Goal: Transaction & Acquisition: Download file/media

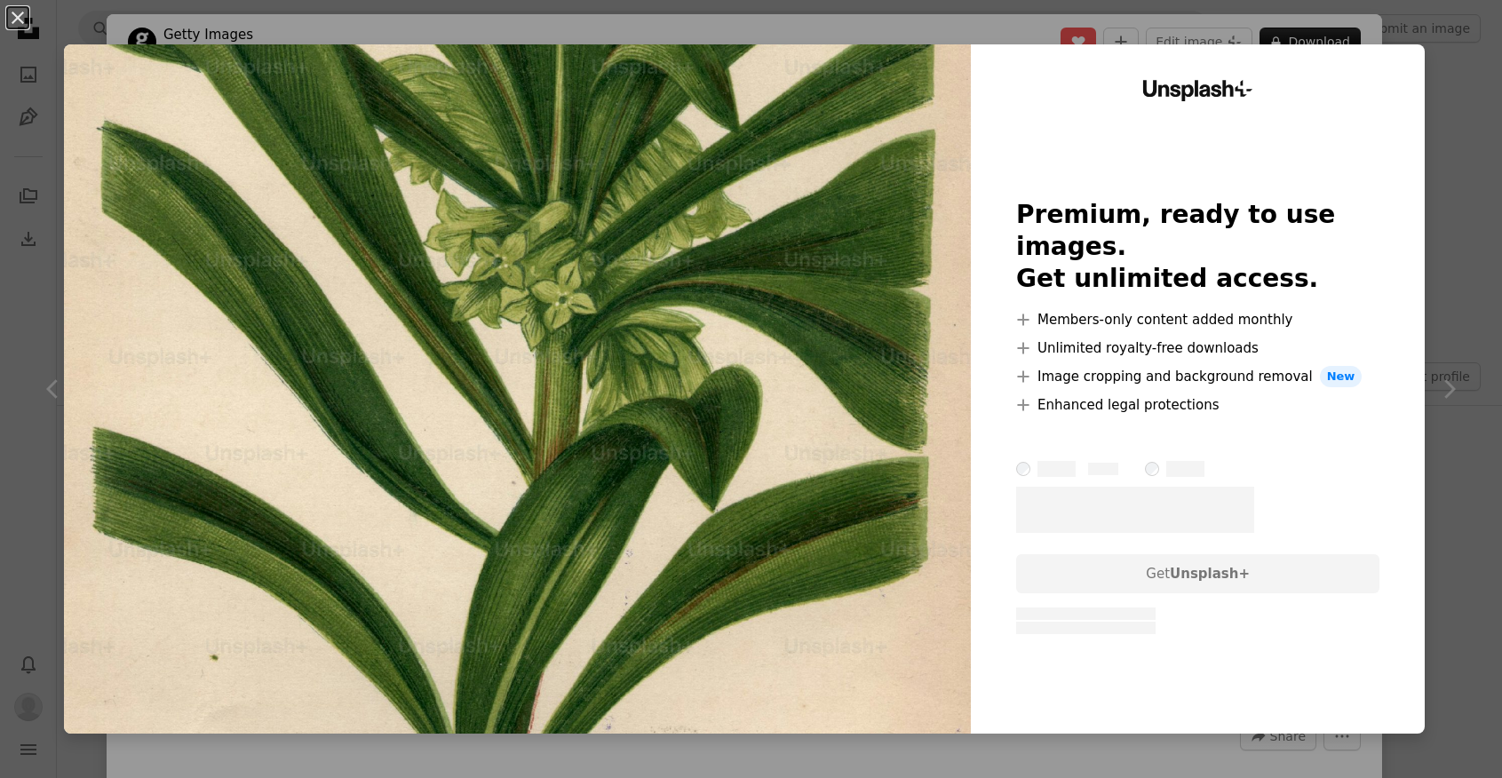
scroll to position [384, 0]
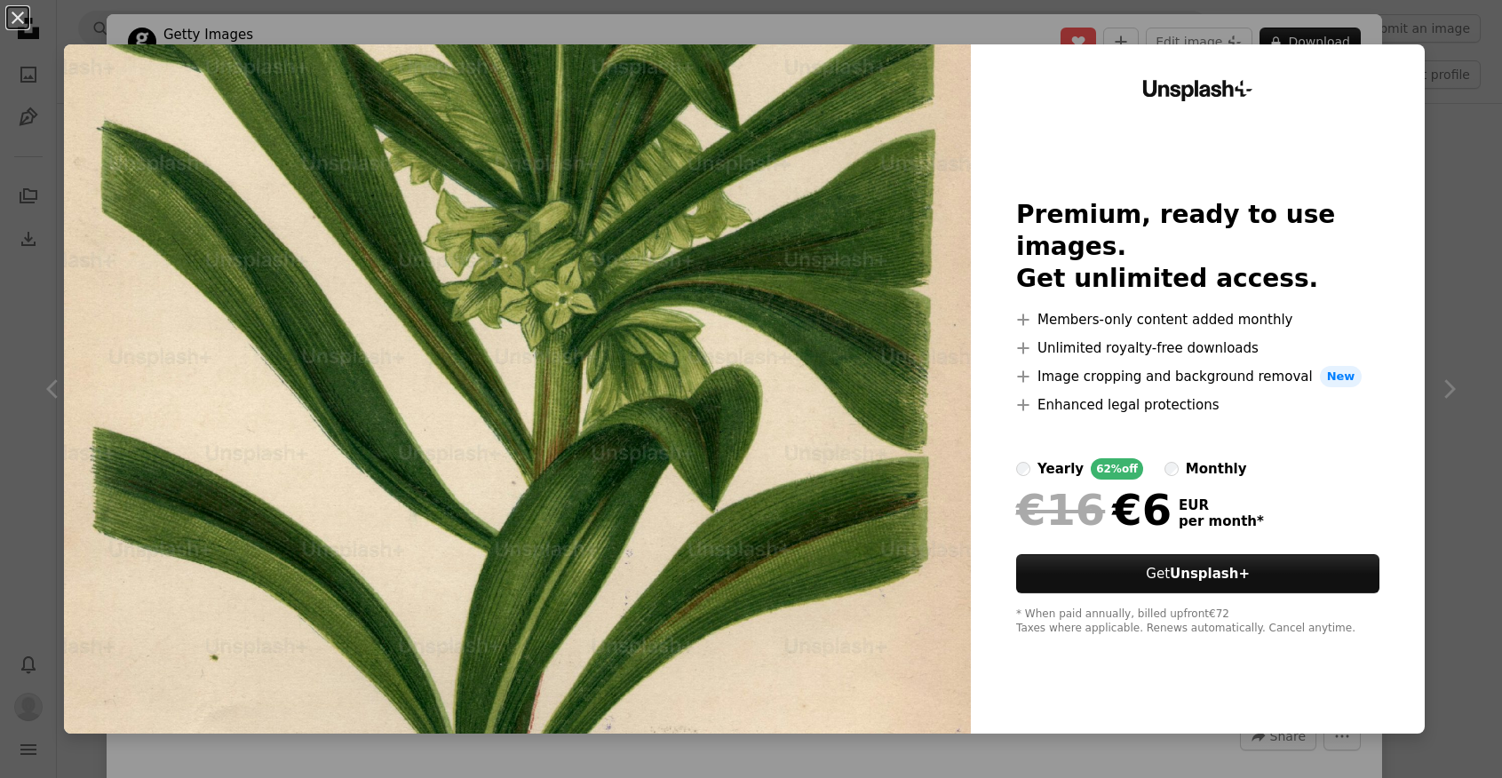
click at [1462, 108] on div "An X shape Unsplash+ Premium, ready to use images. Get unlimited access. A plus…" at bounding box center [751, 389] width 1502 height 778
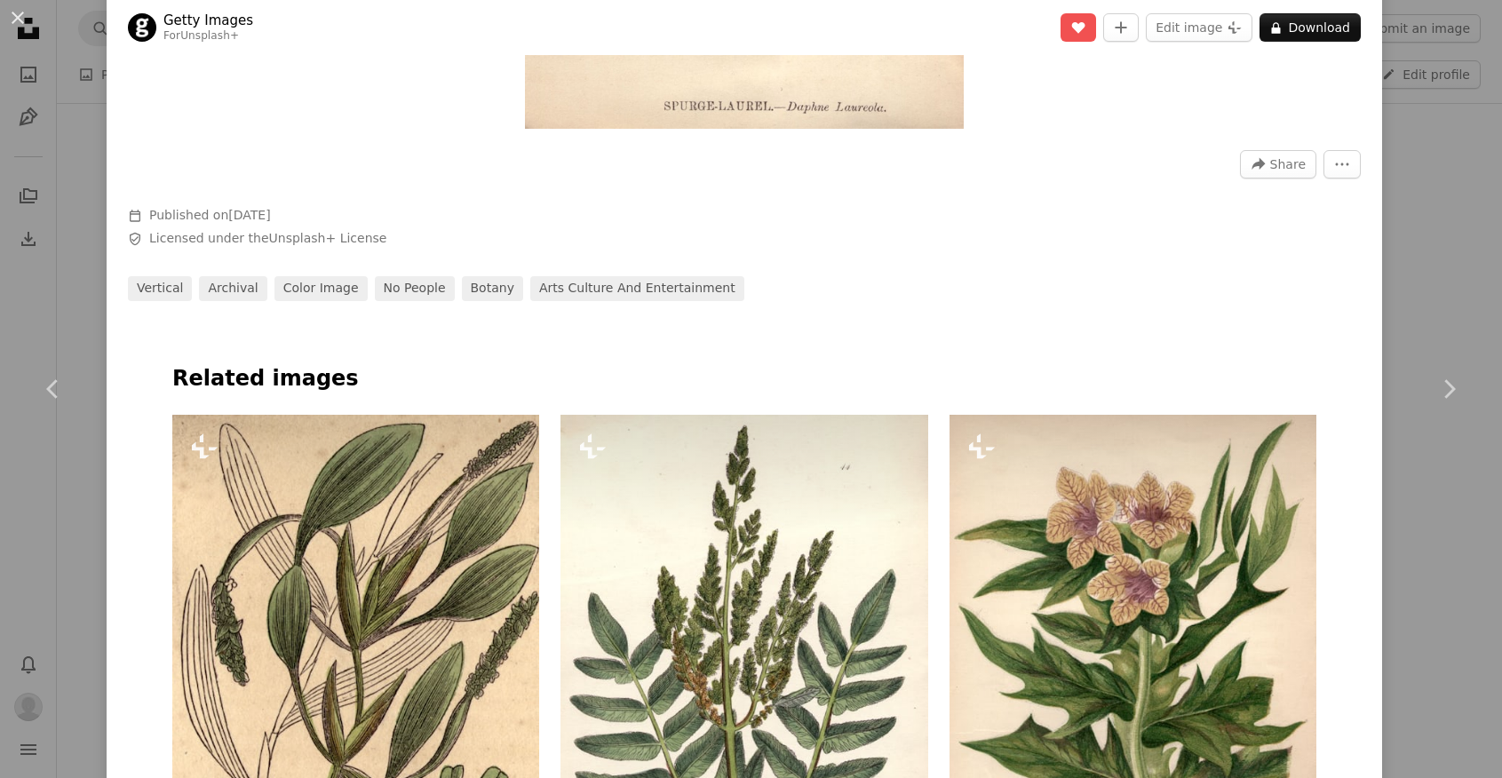
scroll to position [582, 0]
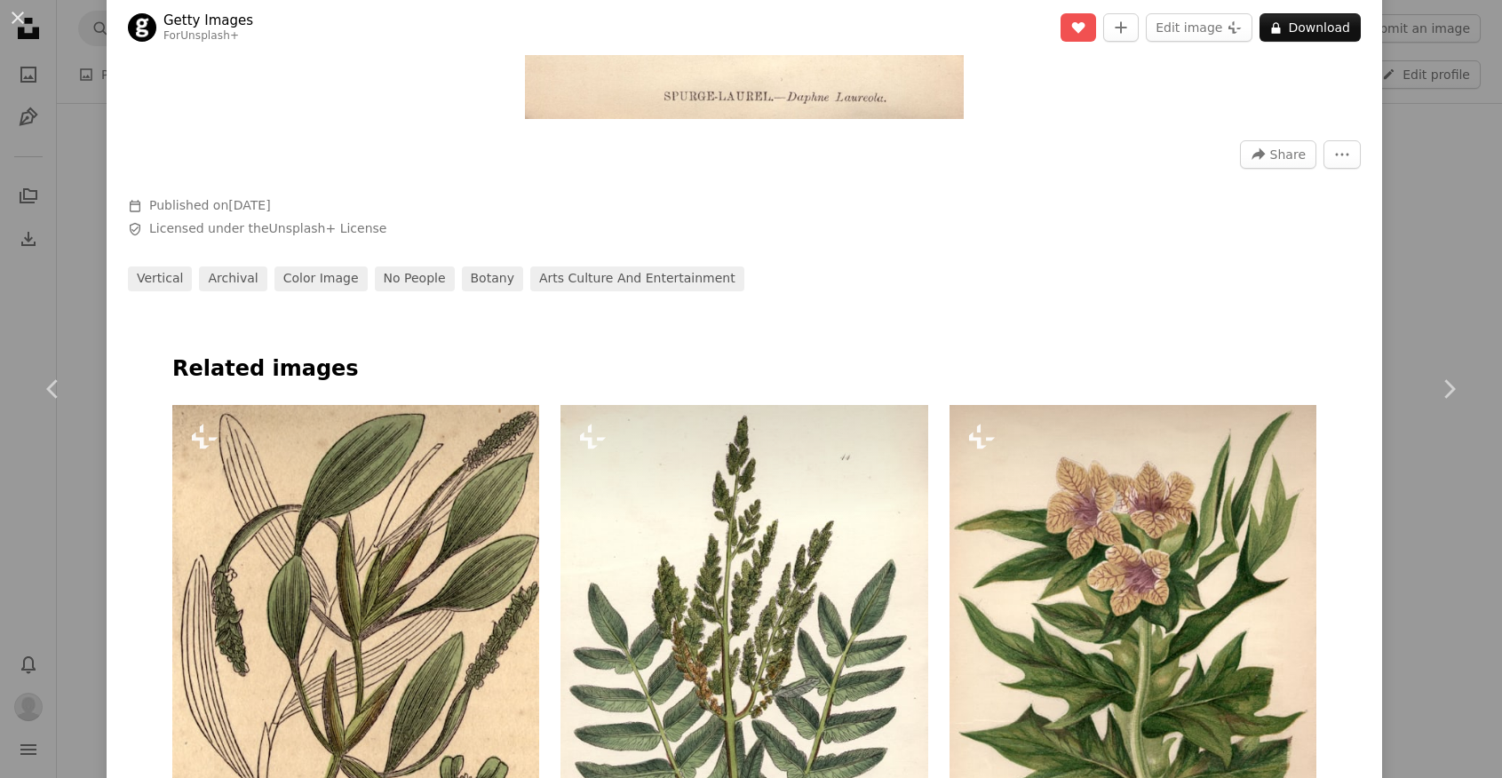
click at [1461, 172] on div "An X shape Chevron left Chevron right Getty Images For Unsplash+ A heart A plus…" at bounding box center [751, 389] width 1502 height 778
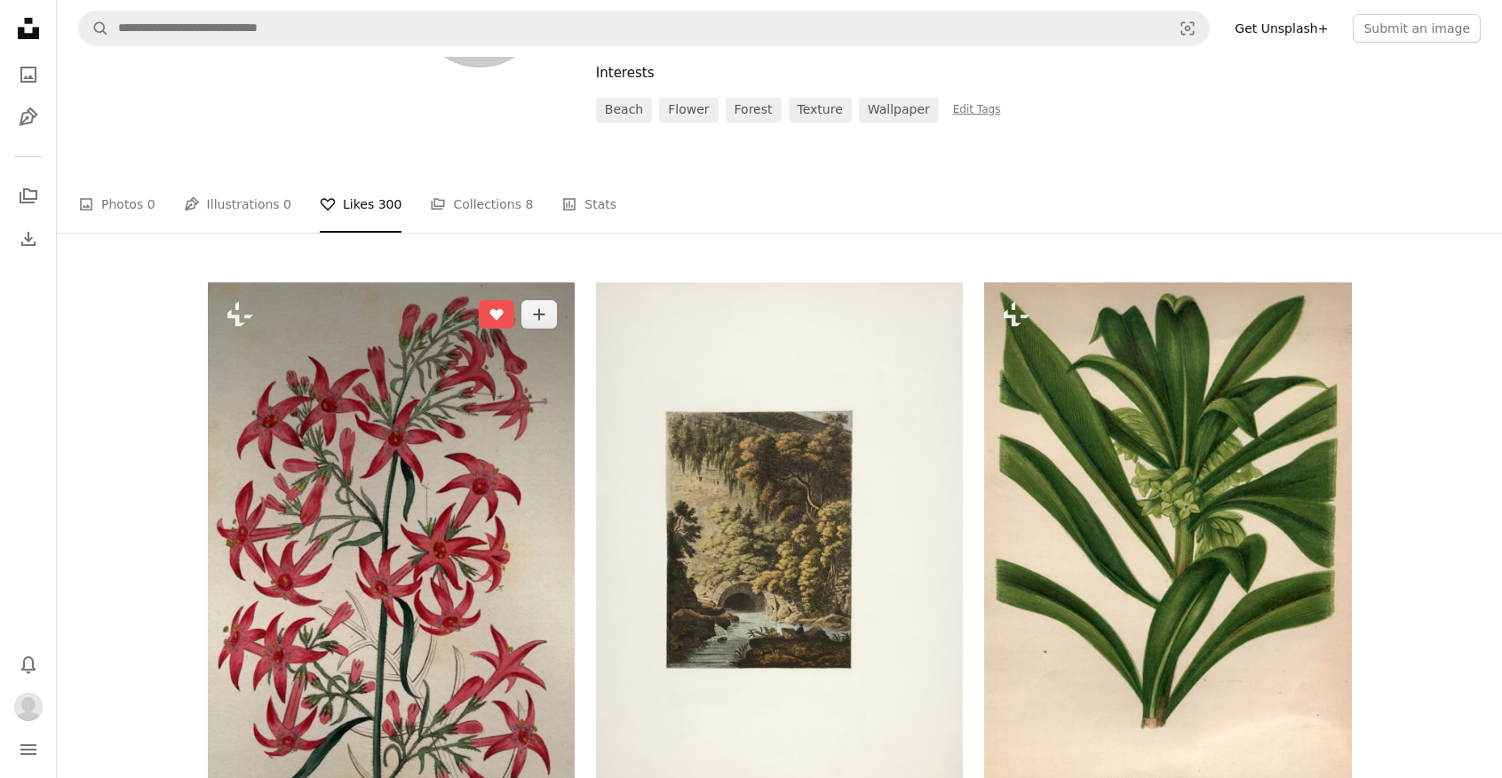
scroll to position [223, 0]
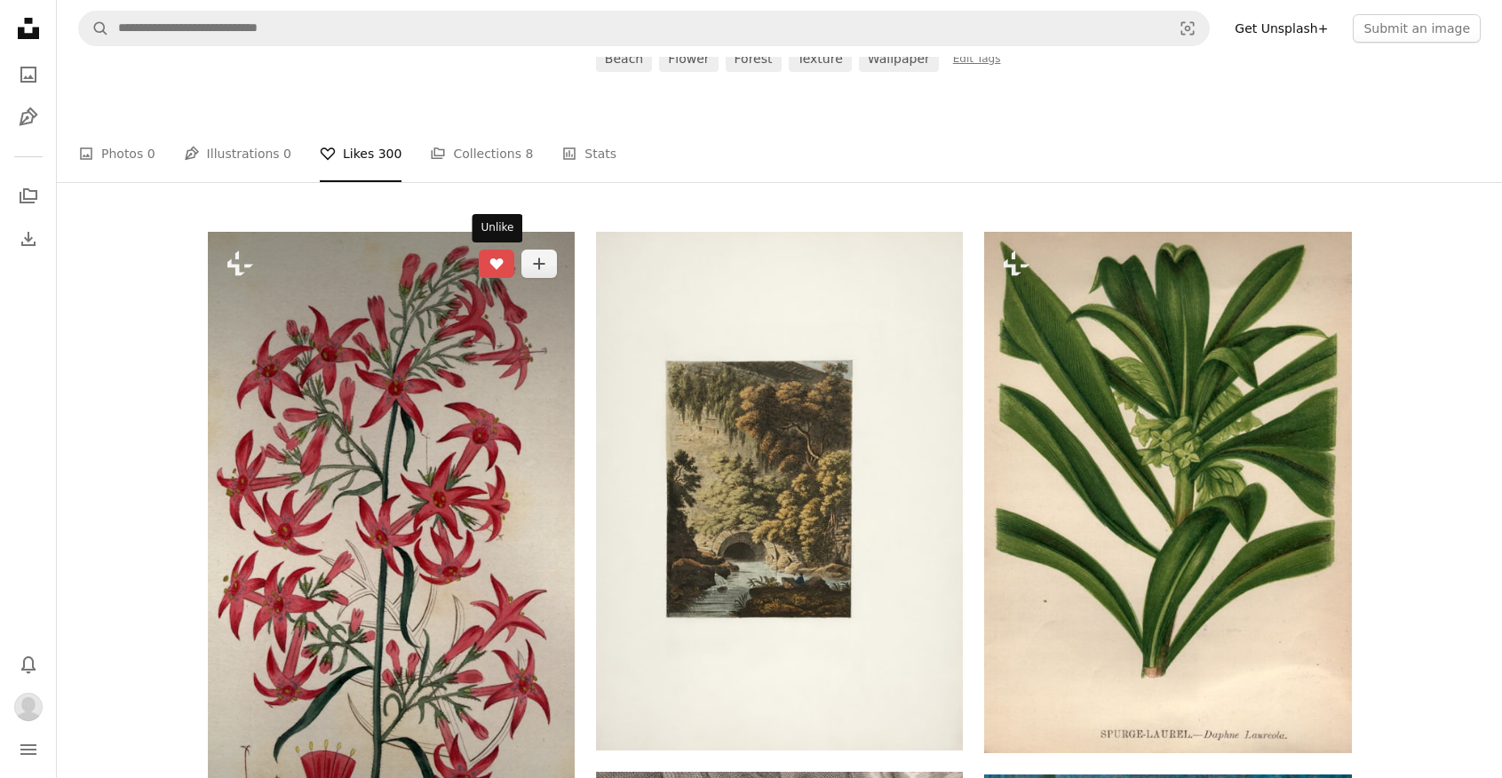
click at [499, 267] on icon "A heart" at bounding box center [496, 264] width 14 height 14
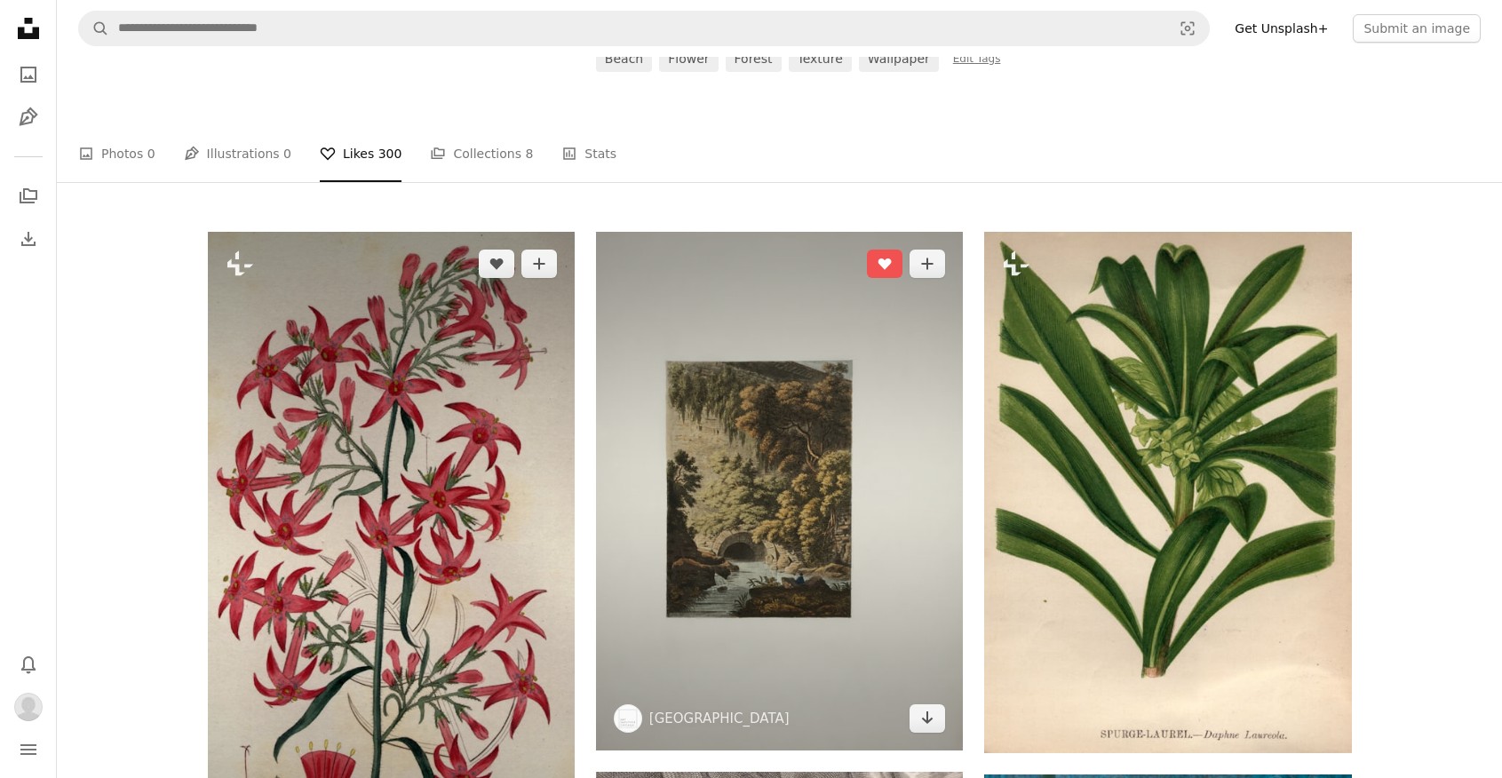
scroll to position [356, 0]
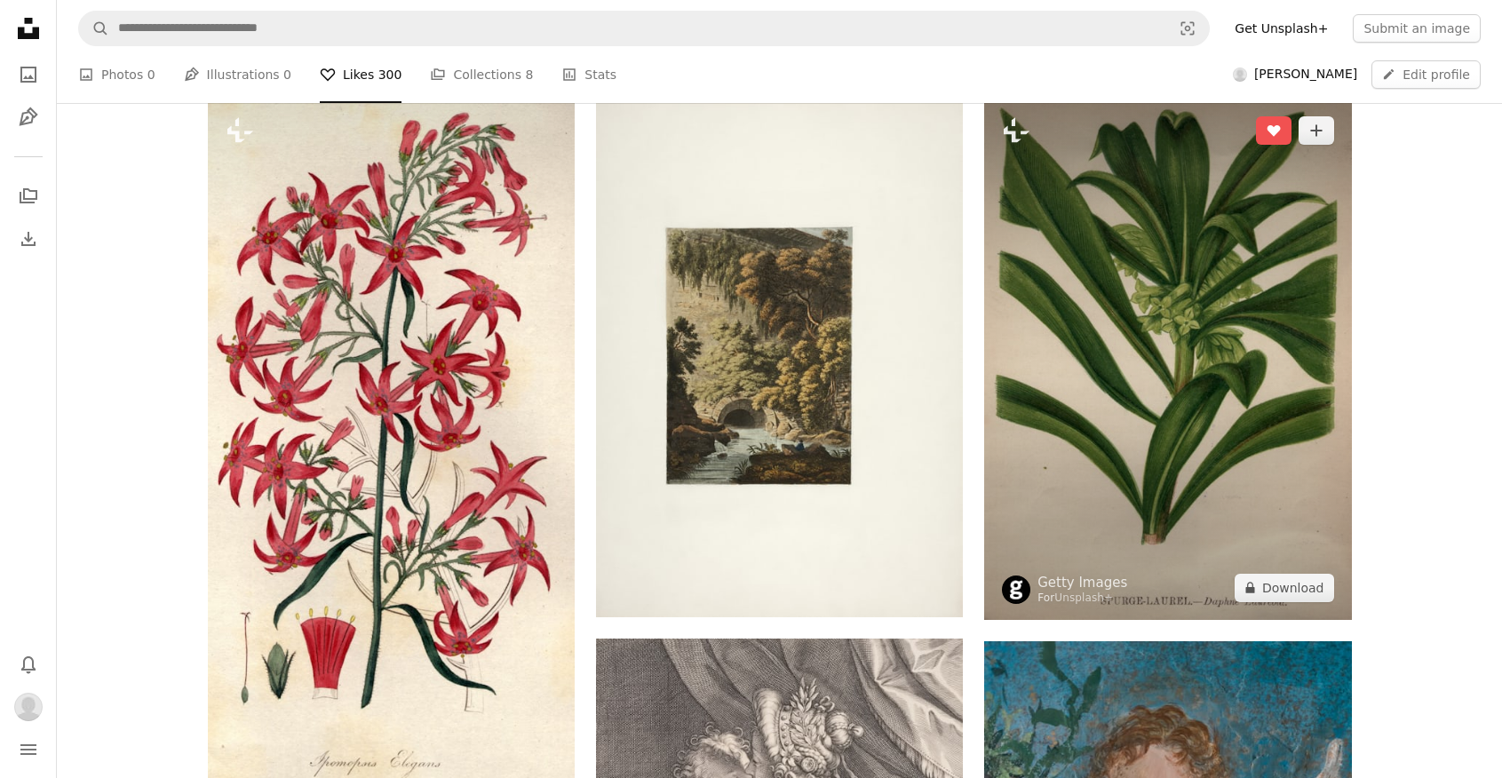
click at [1193, 343] on img at bounding box center [1167, 359] width 367 height 521
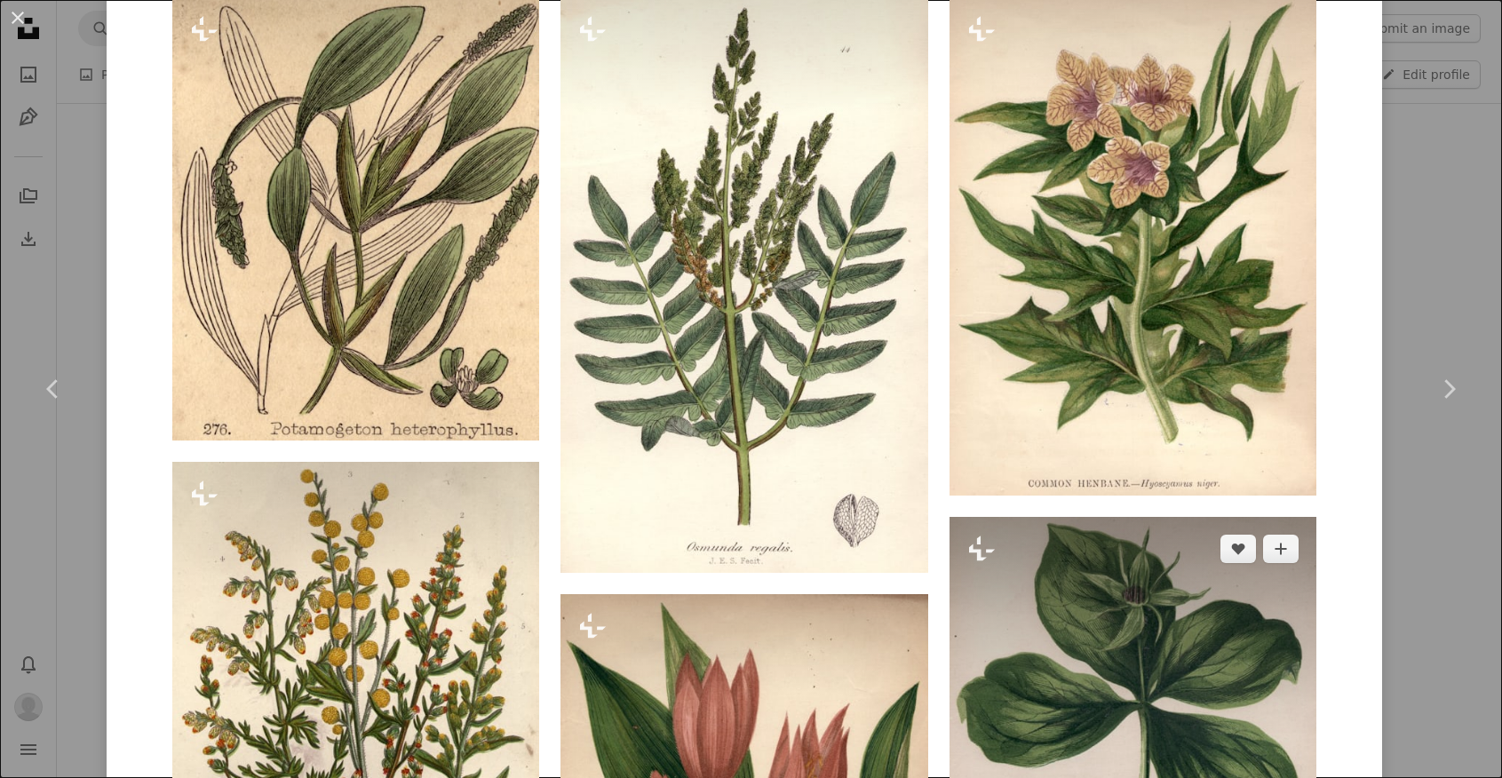
scroll to position [1149, 0]
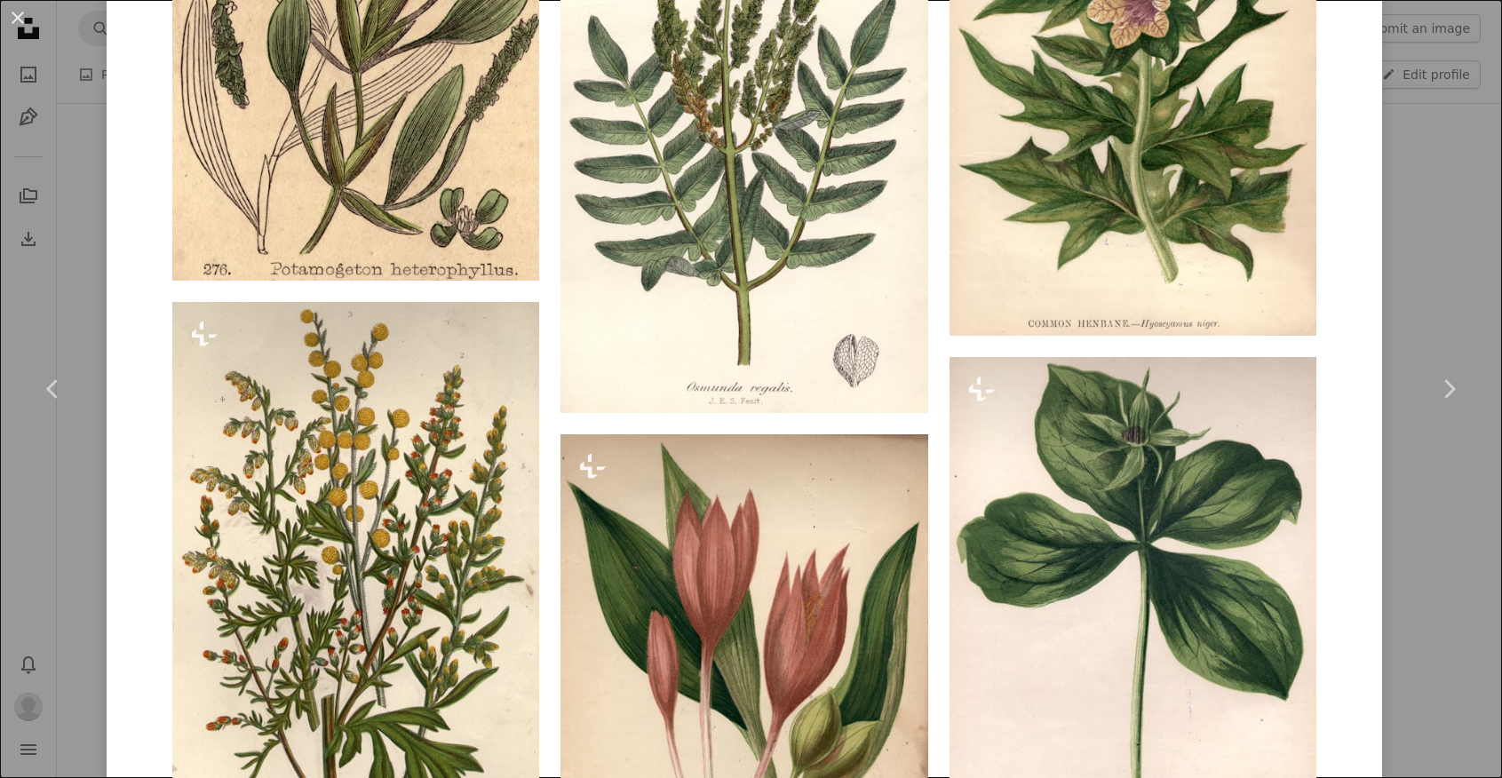
click at [1409, 523] on div "An X shape Chevron left Chevron right Getty Images For Unsplash+ A heart A plus…" at bounding box center [751, 389] width 1502 height 778
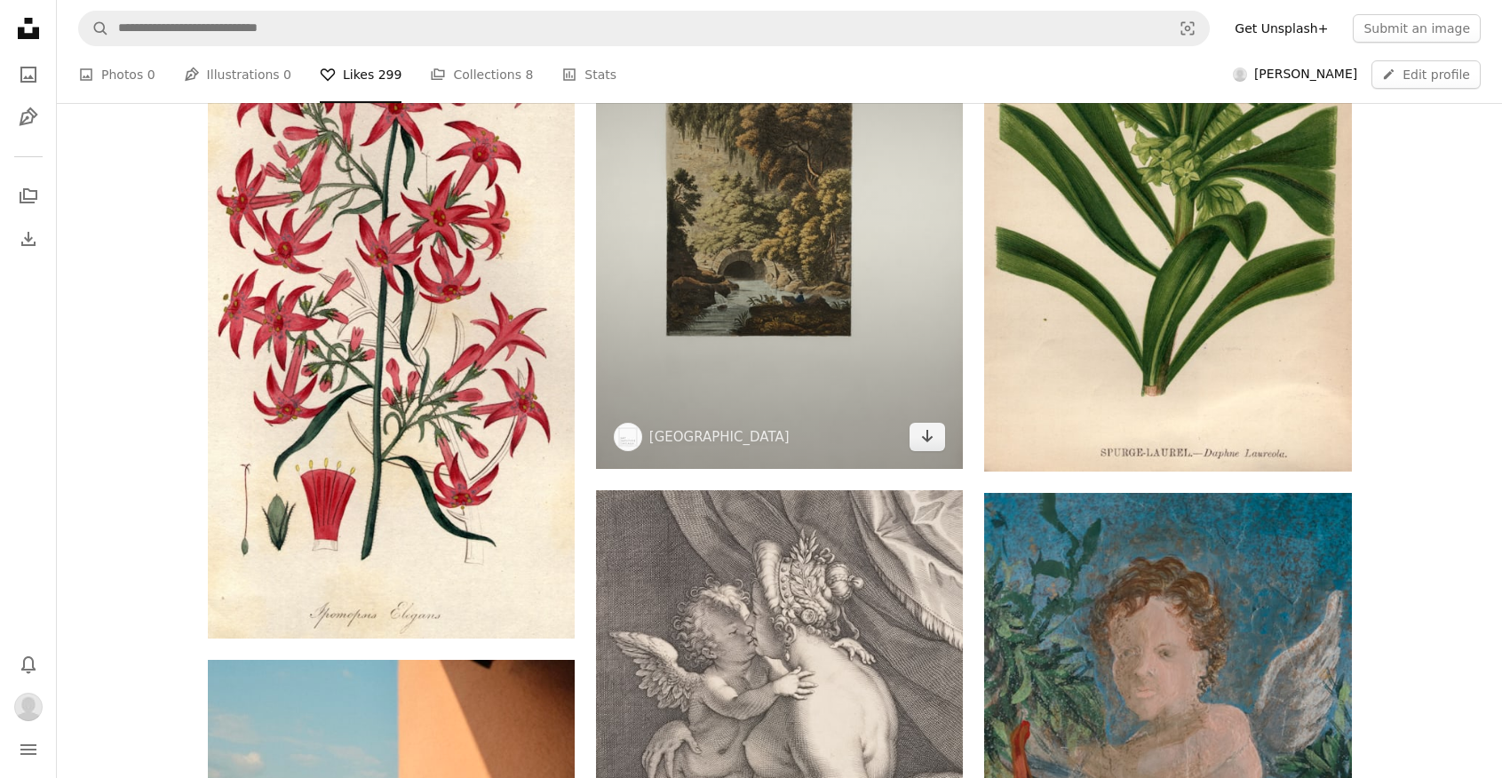
scroll to position [871, 0]
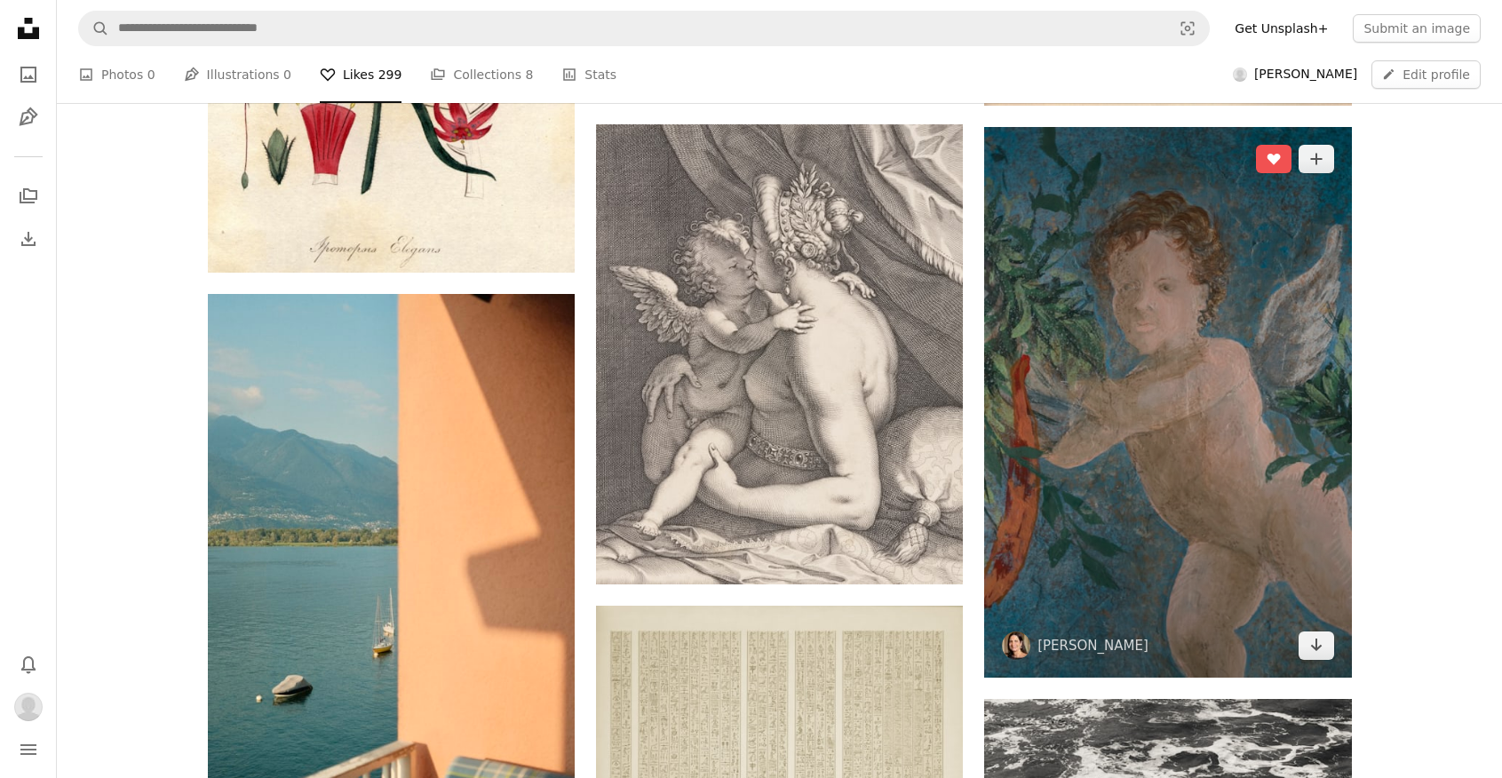
click at [1080, 333] on img at bounding box center [1167, 402] width 367 height 551
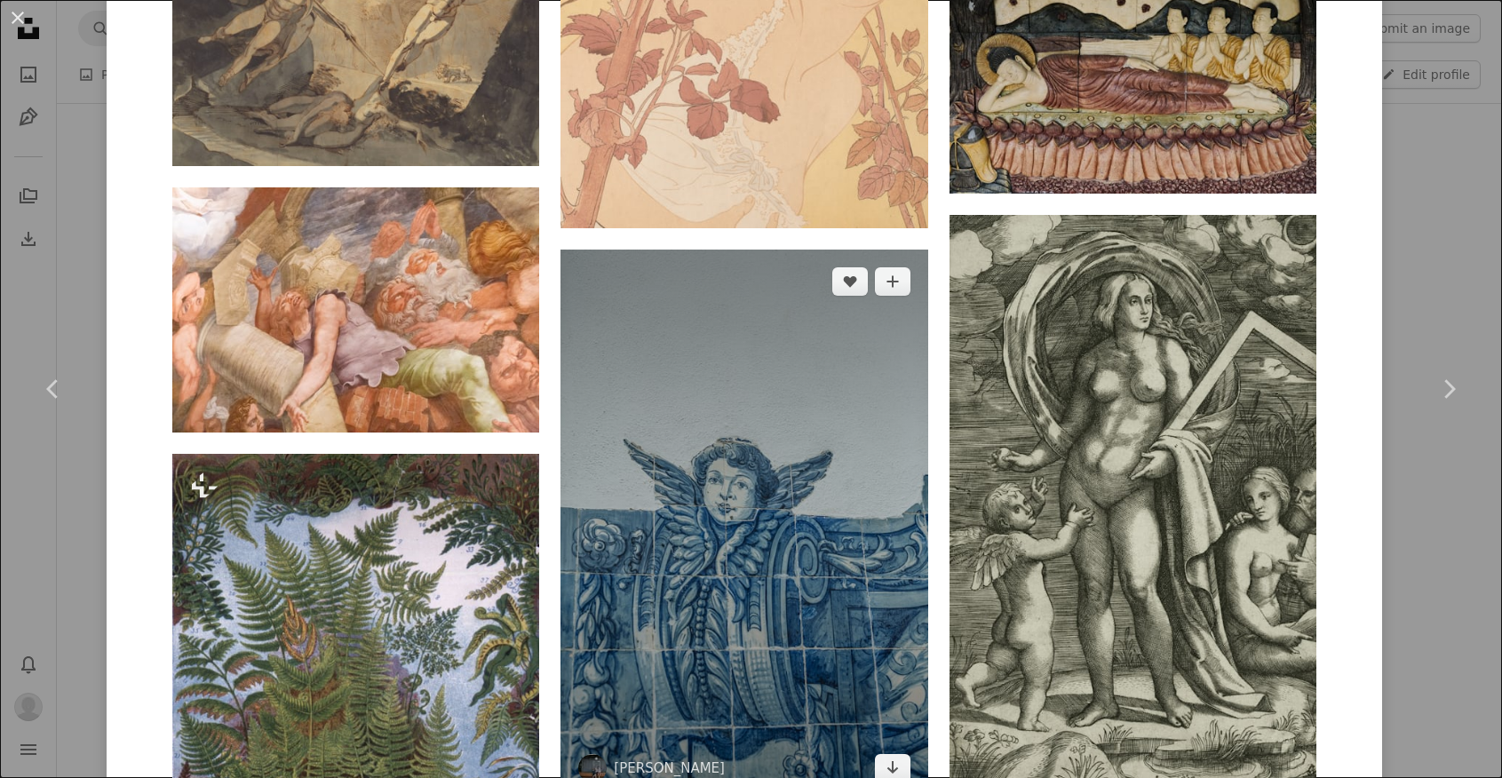
scroll to position [2216, 0]
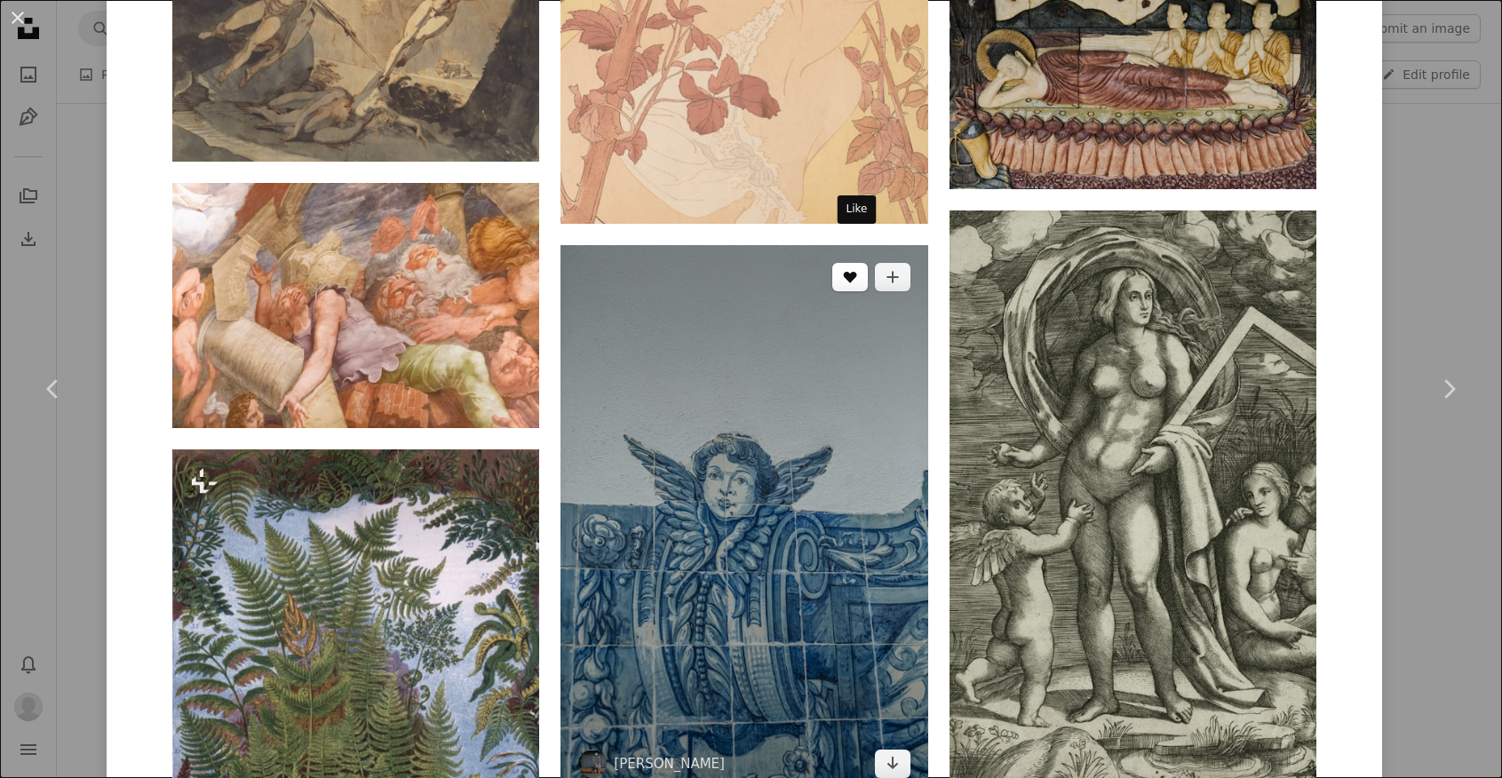
click at [868, 263] on button "A heart" at bounding box center [850, 277] width 36 height 28
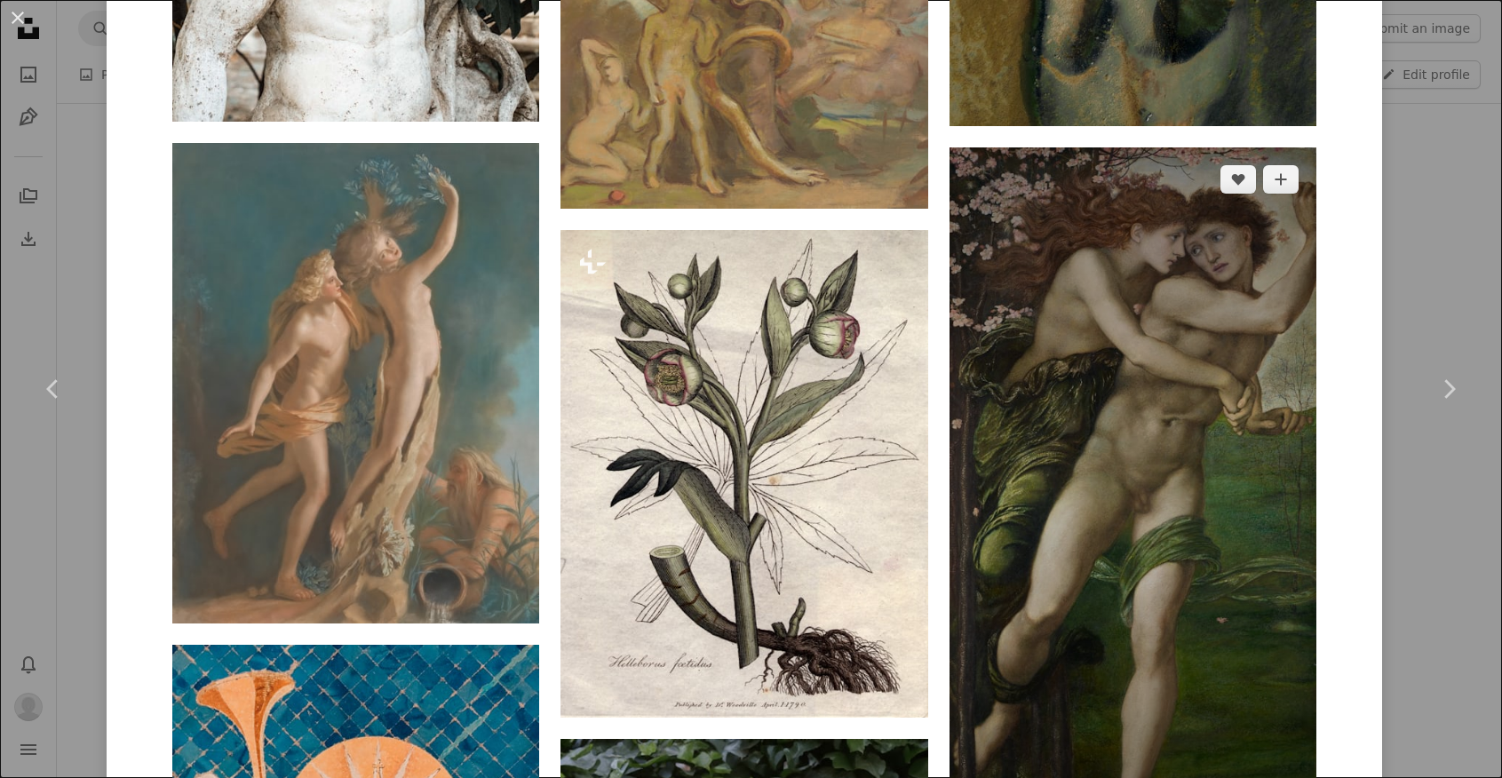
scroll to position [3657, 0]
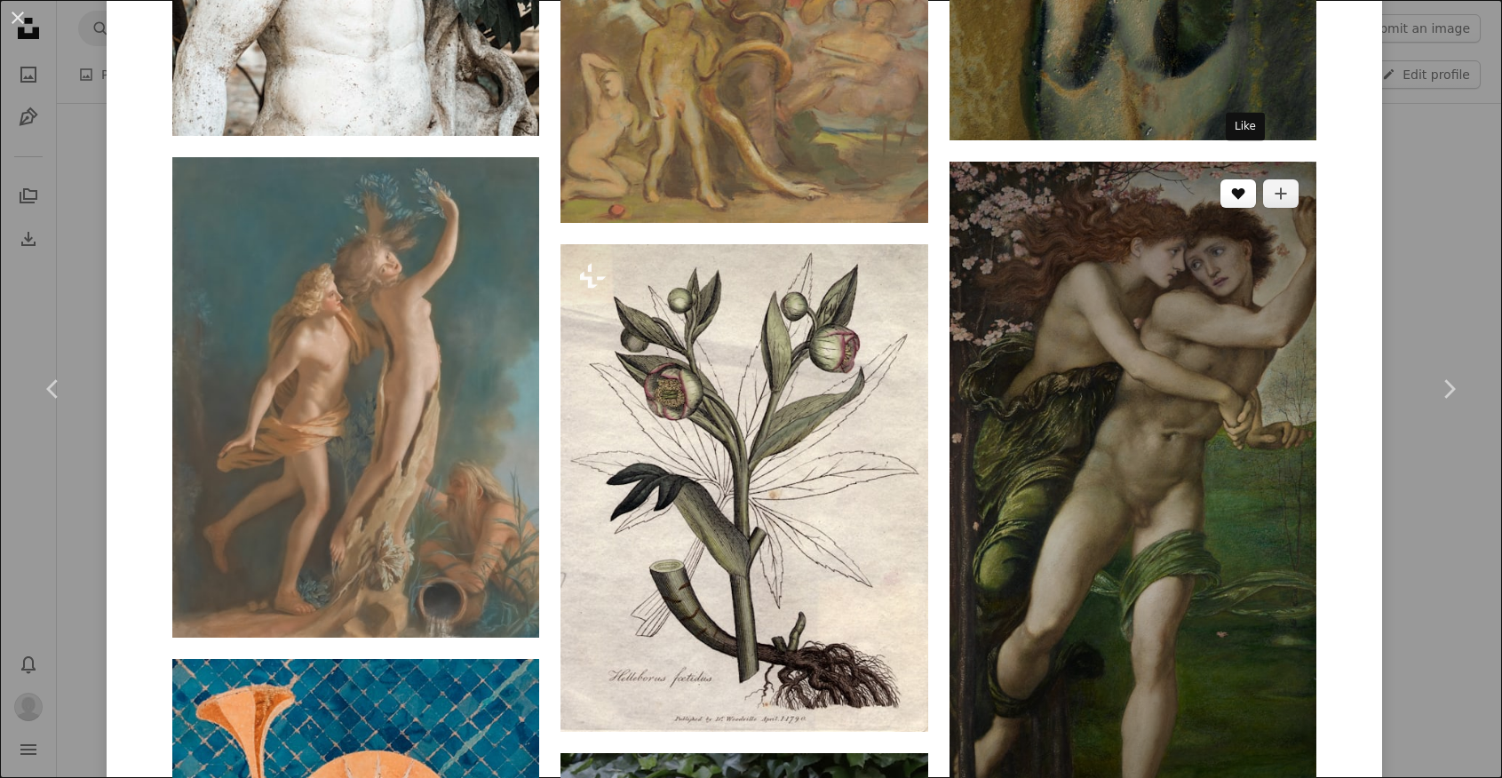
click at [1250, 179] on button "A heart" at bounding box center [1239, 193] width 36 height 28
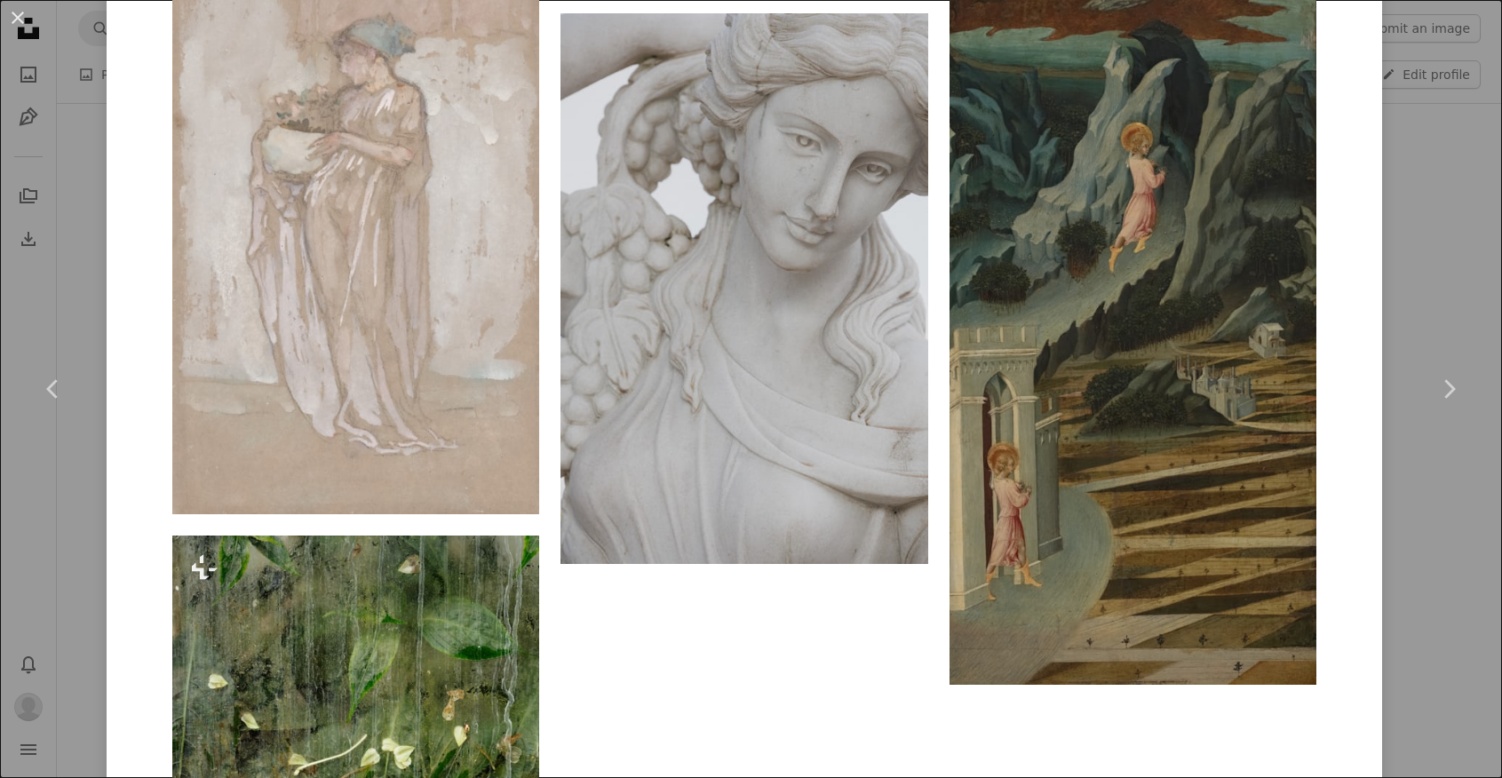
scroll to position [6865, 0]
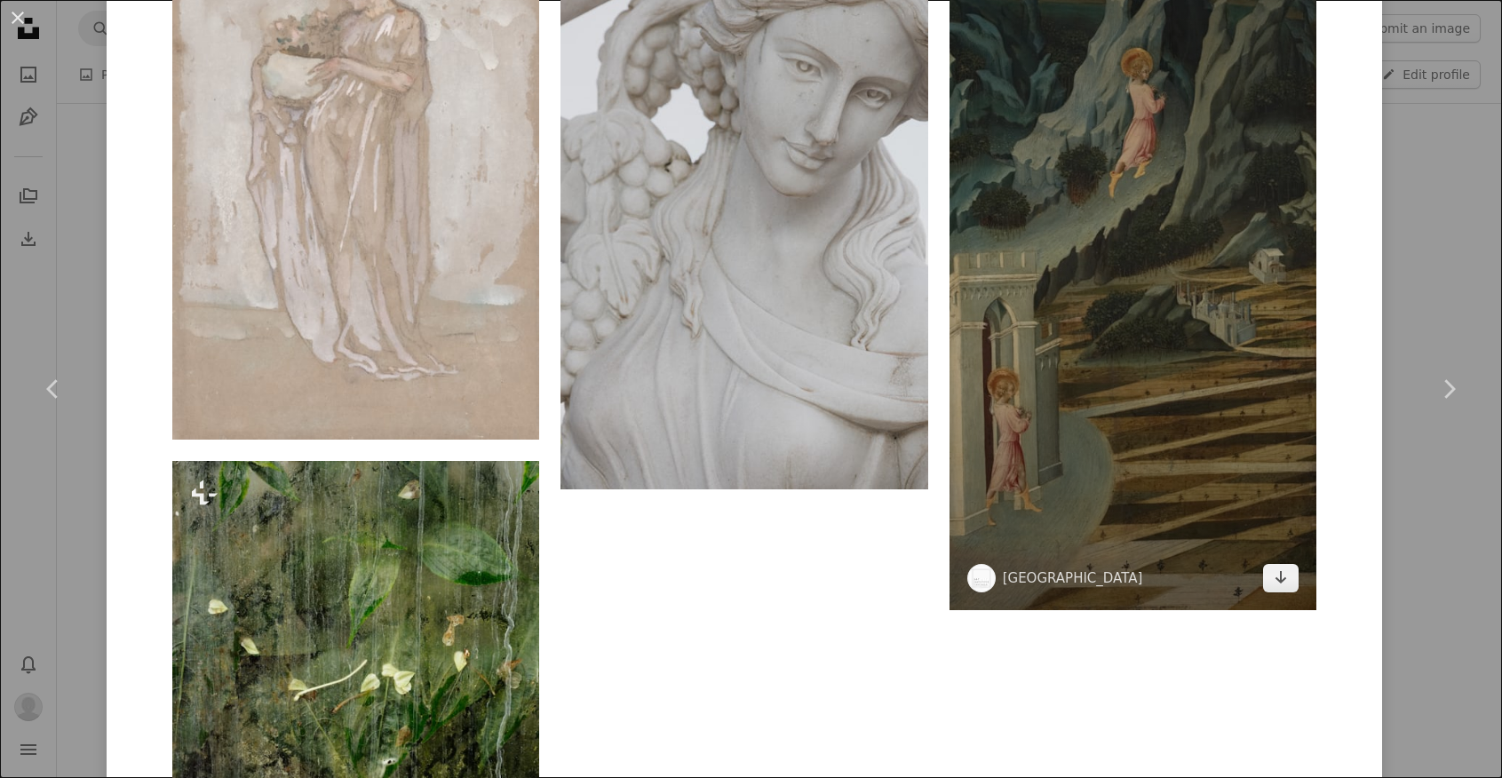
click at [1125, 266] on img at bounding box center [1133, 249] width 367 height 721
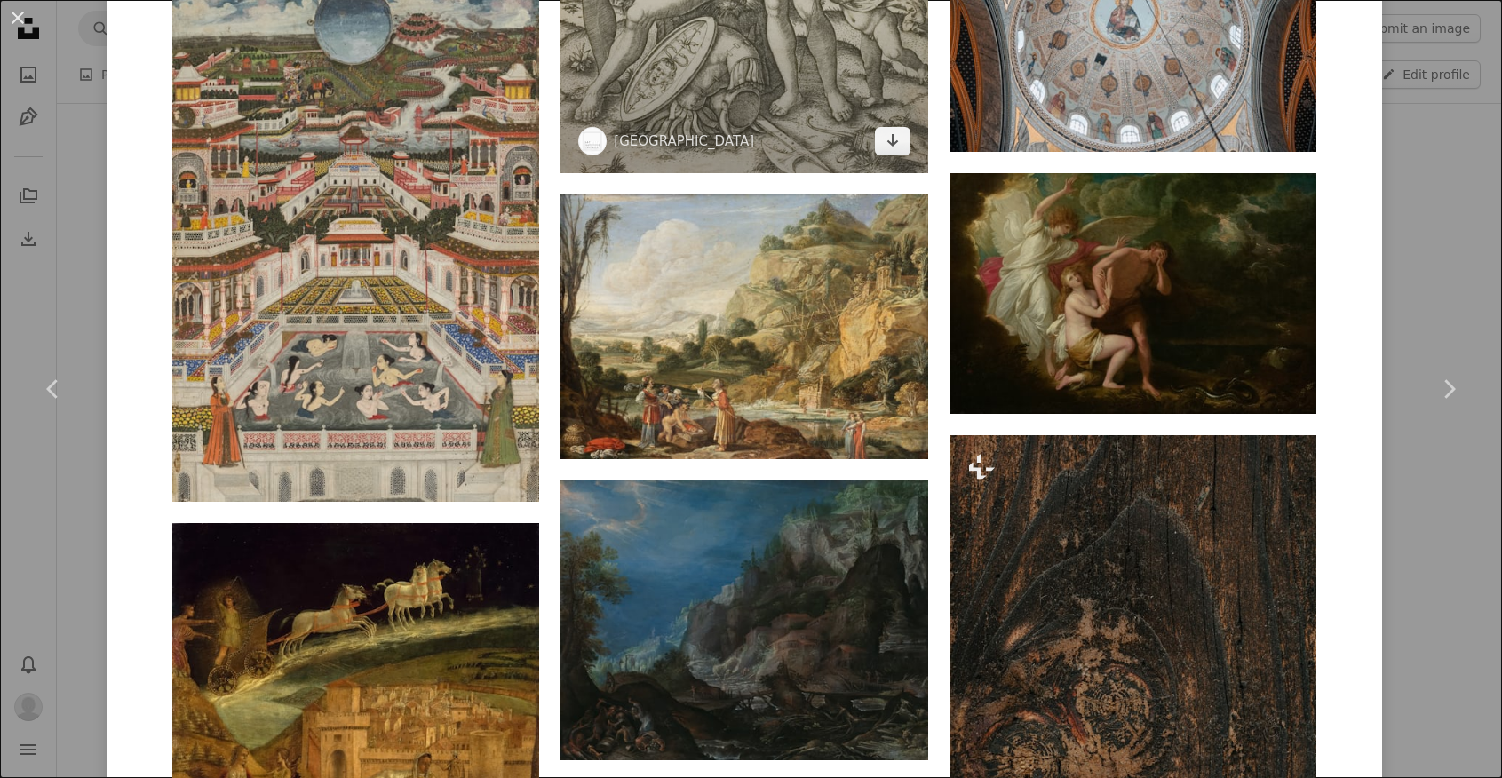
scroll to position [5323, 0]
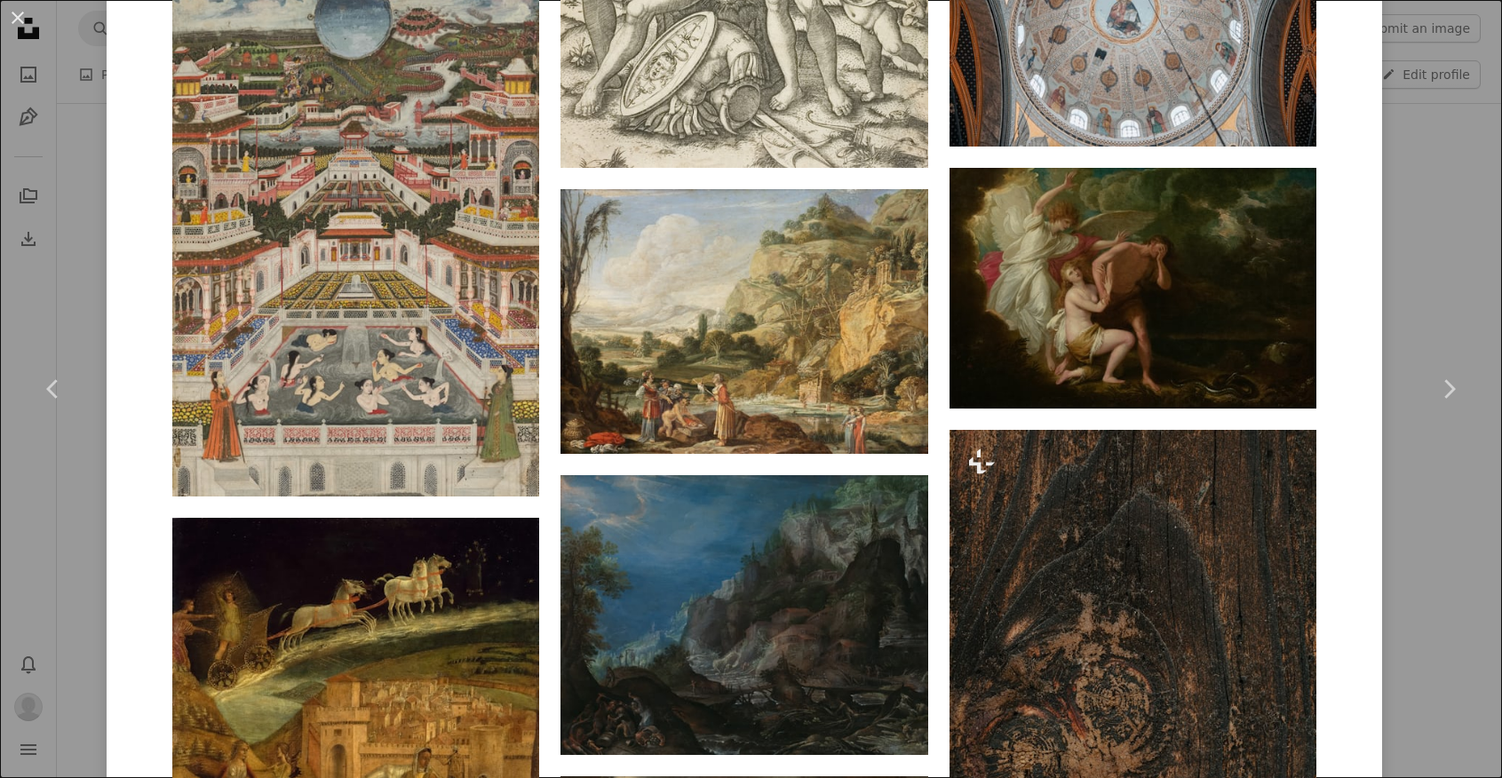
click at [1472, 219] on div "An X shape Chevron left Chevron right Art Institute of Chicago artchicago A hea…" at bounding box center [751, 389] width 1502 height 778
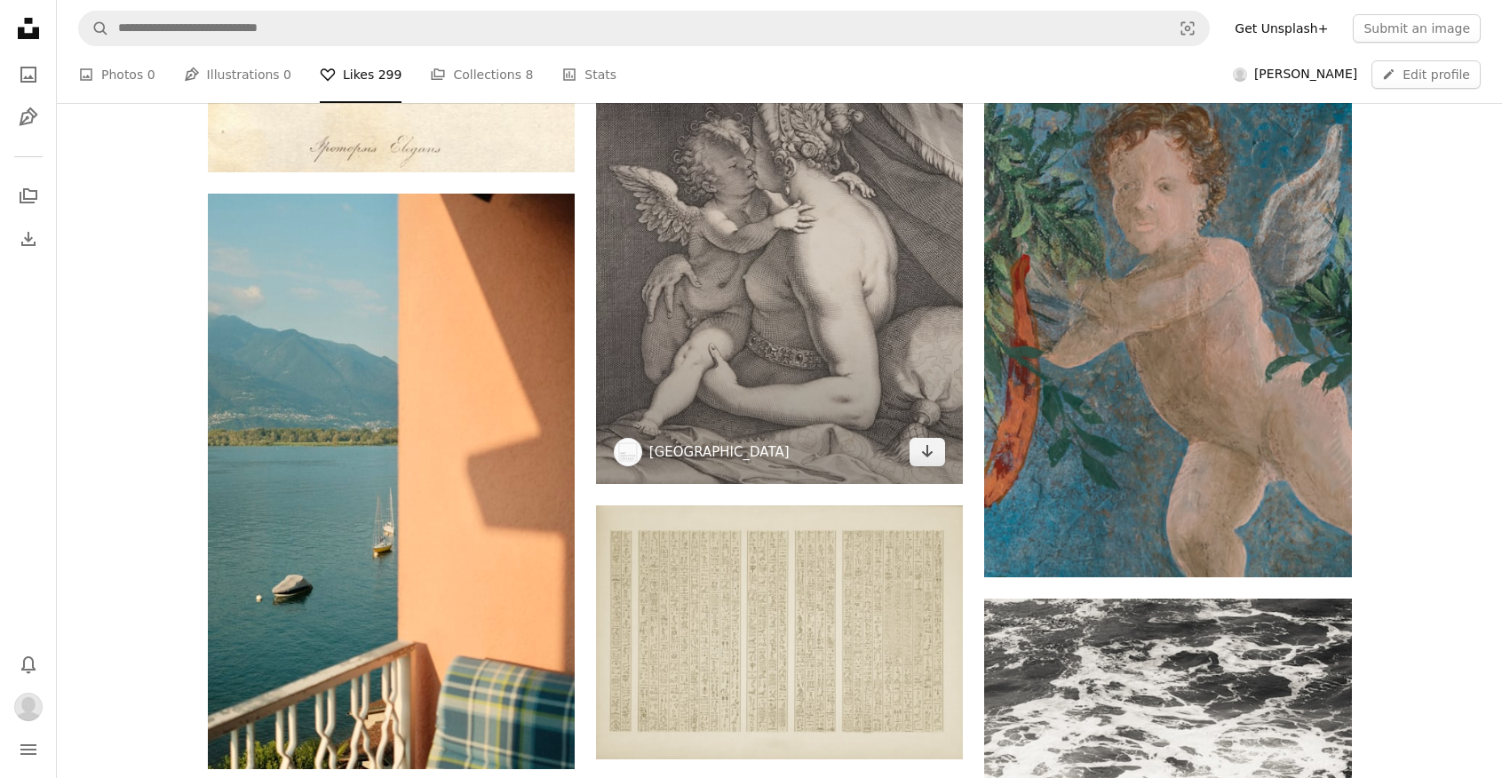
scroll to position [972, 0]
click at [816, 254] on img at bounding box center [779, 253] width 367 height 460
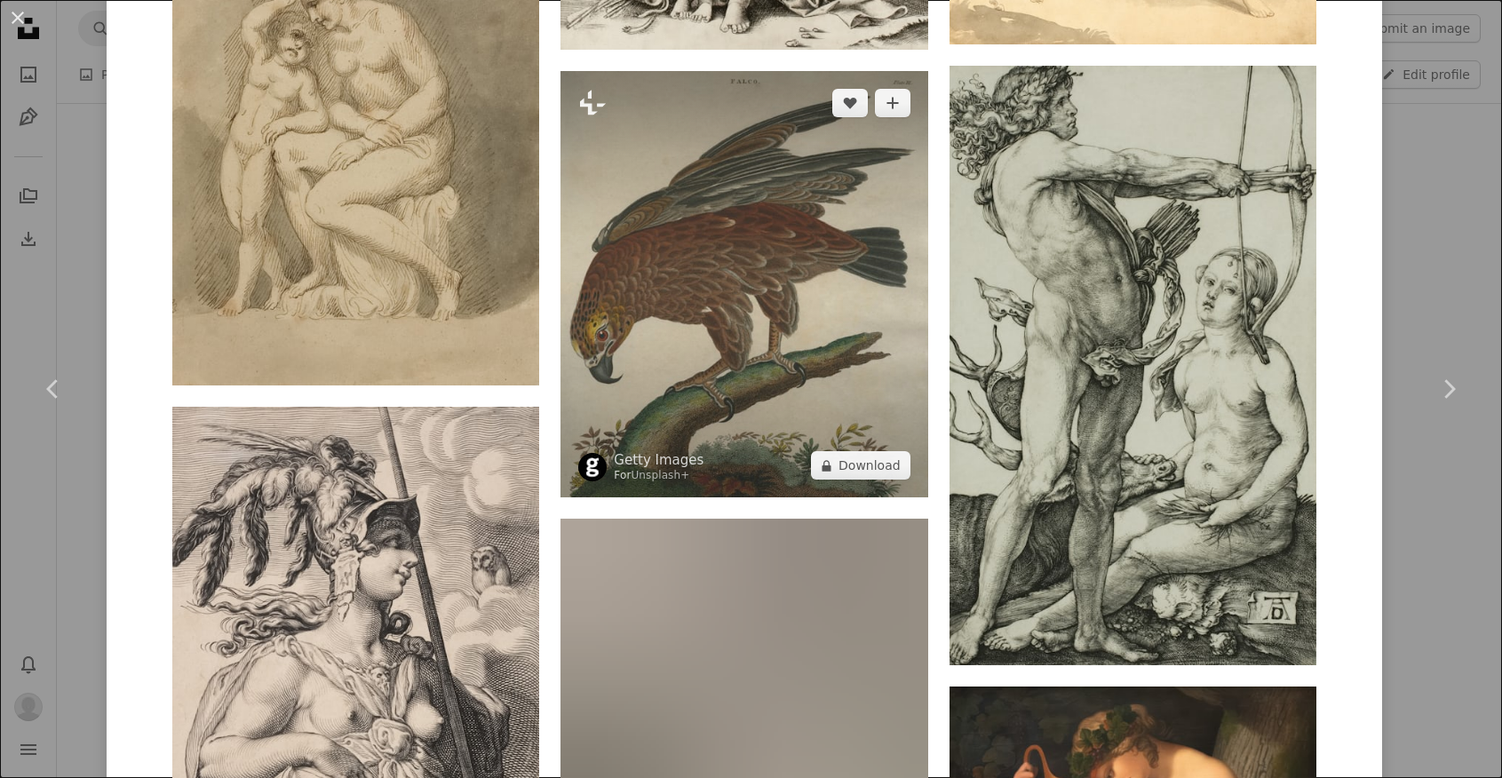
scroll to position [3348, 0]
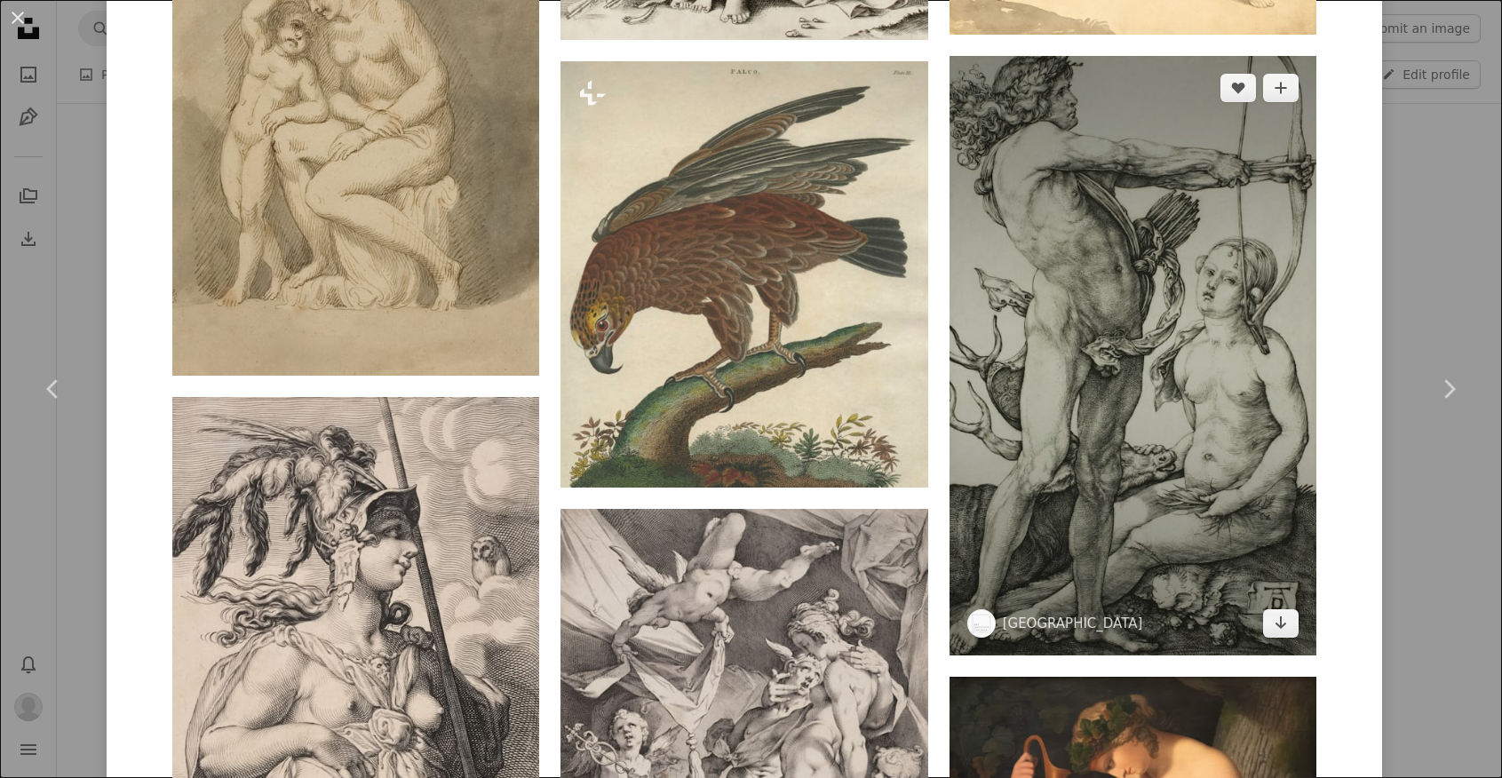
click at [1179, 290] on img at bounding box center [1133, 356] width 367 height 600
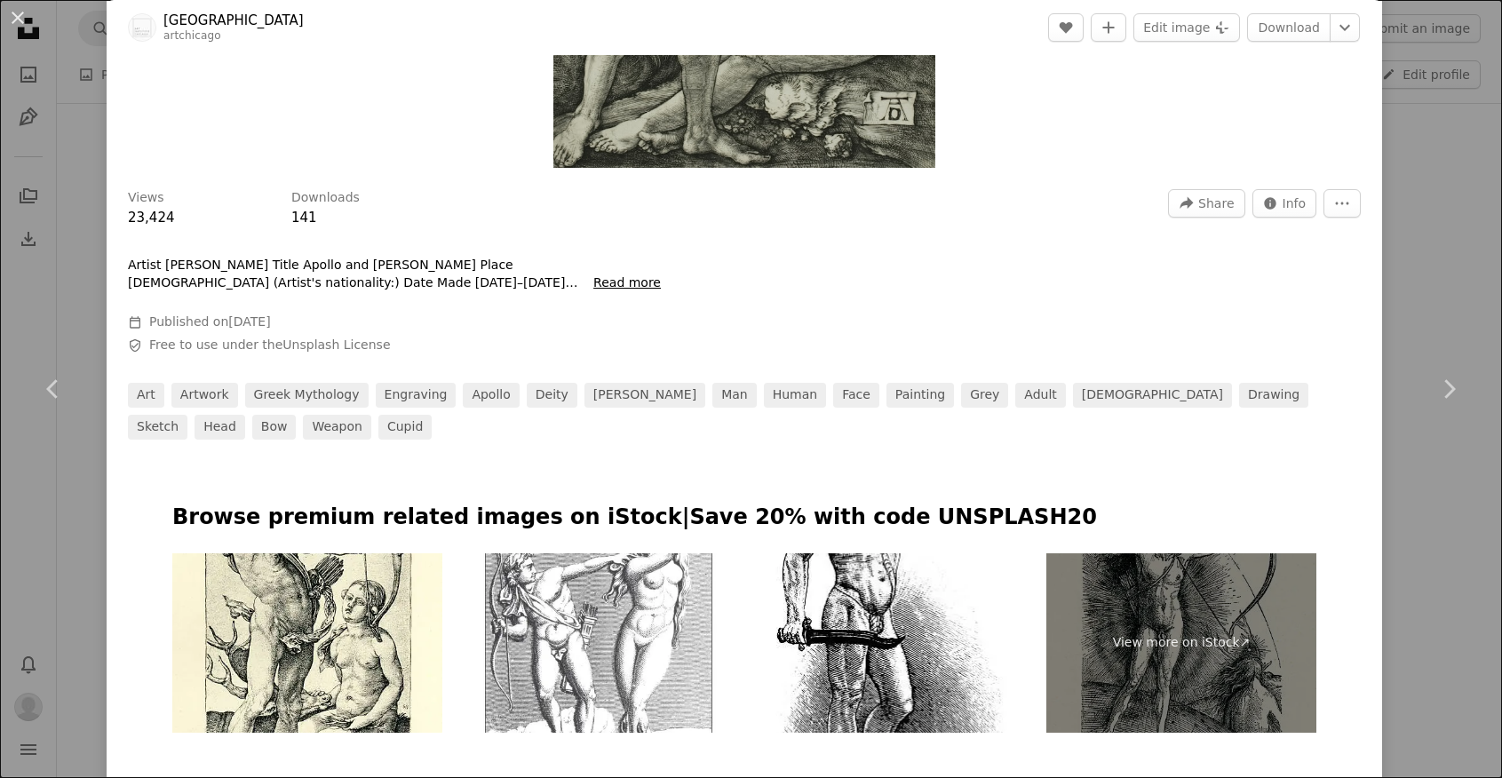
scroll to position [529, 0]
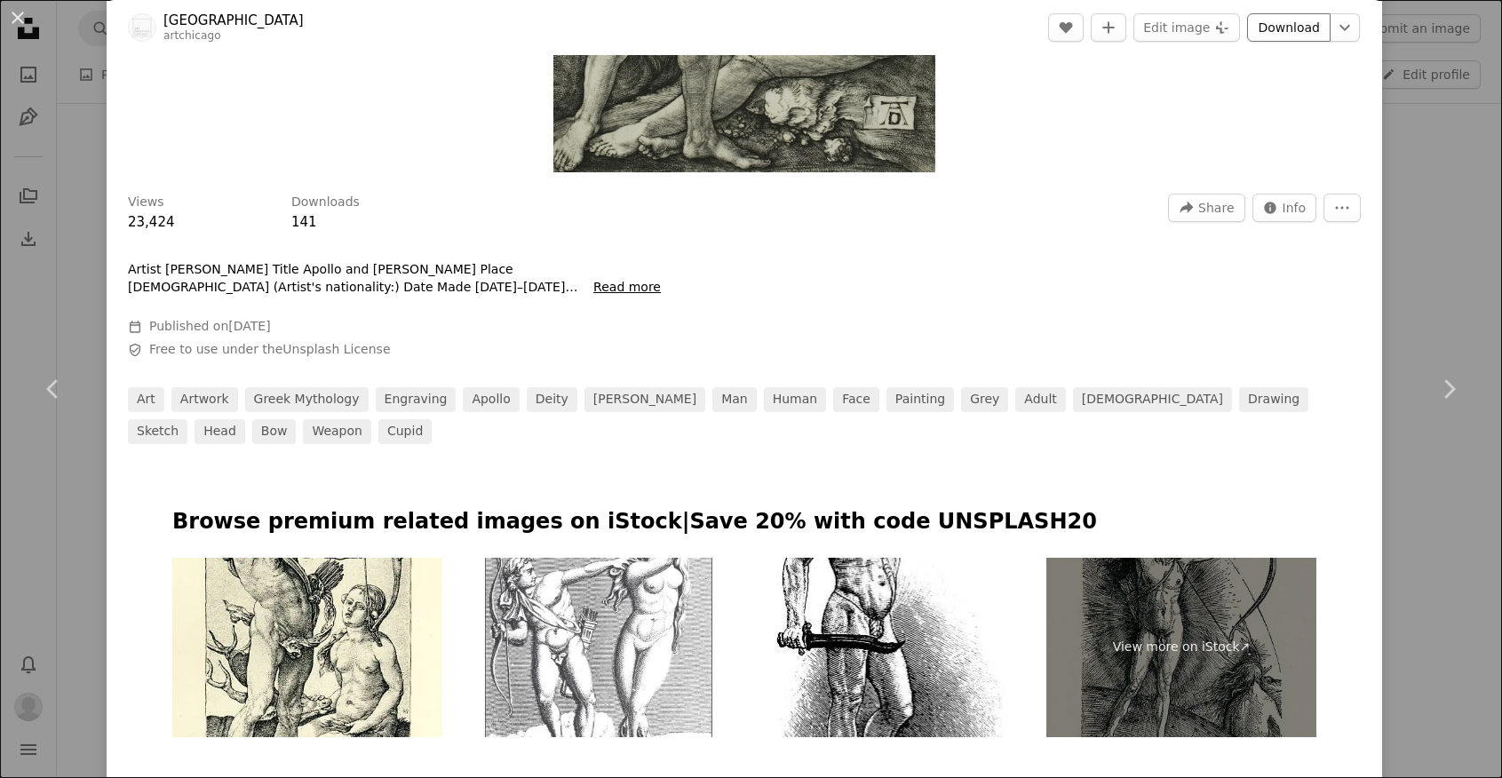
click at [1316, 36] on link "Download" at bounding box center [1289, 27] width 84 height 28
